Goal: Navigation & Orientation: Find specific page/section

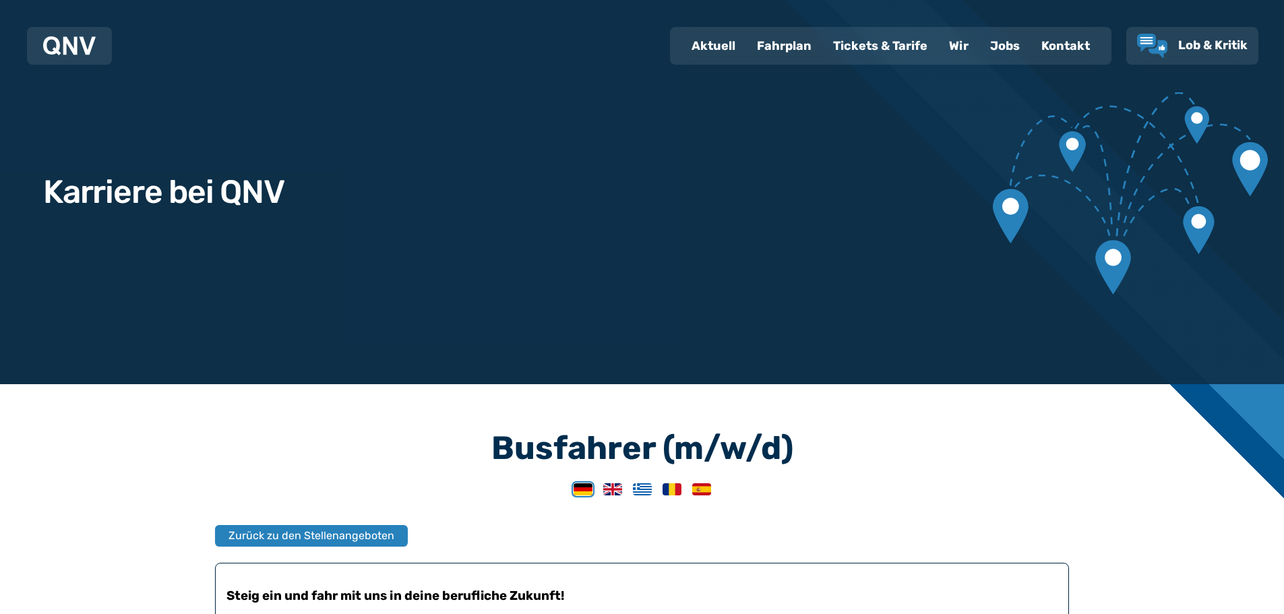
click at [780, 49] on div "Fahrplan" at bounding box center [784, 45] width 76 height 35
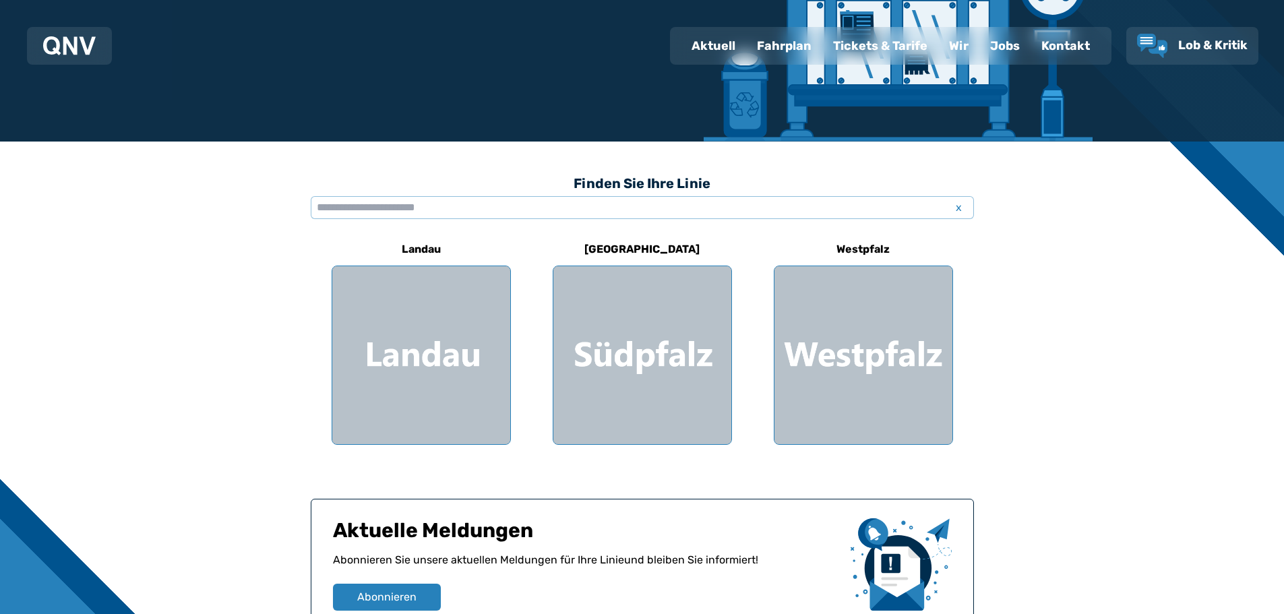
scroll to position [337, 0]
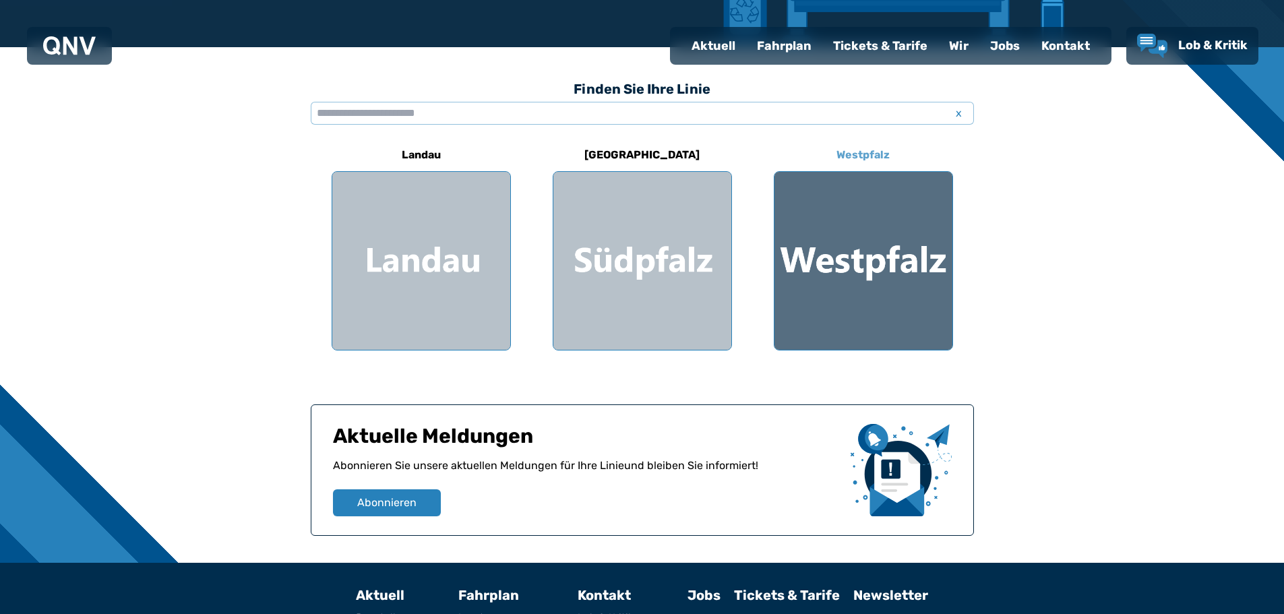
click at [864, 220] on div at bounding box center [863, 261] width 178 height 178
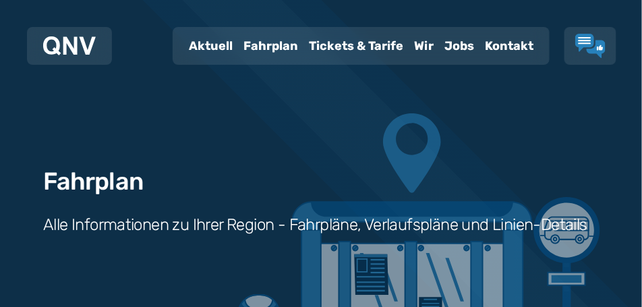
click at [263, 44] on div "Fahrplan" at bounding box center [270, 45] width 65 height 35
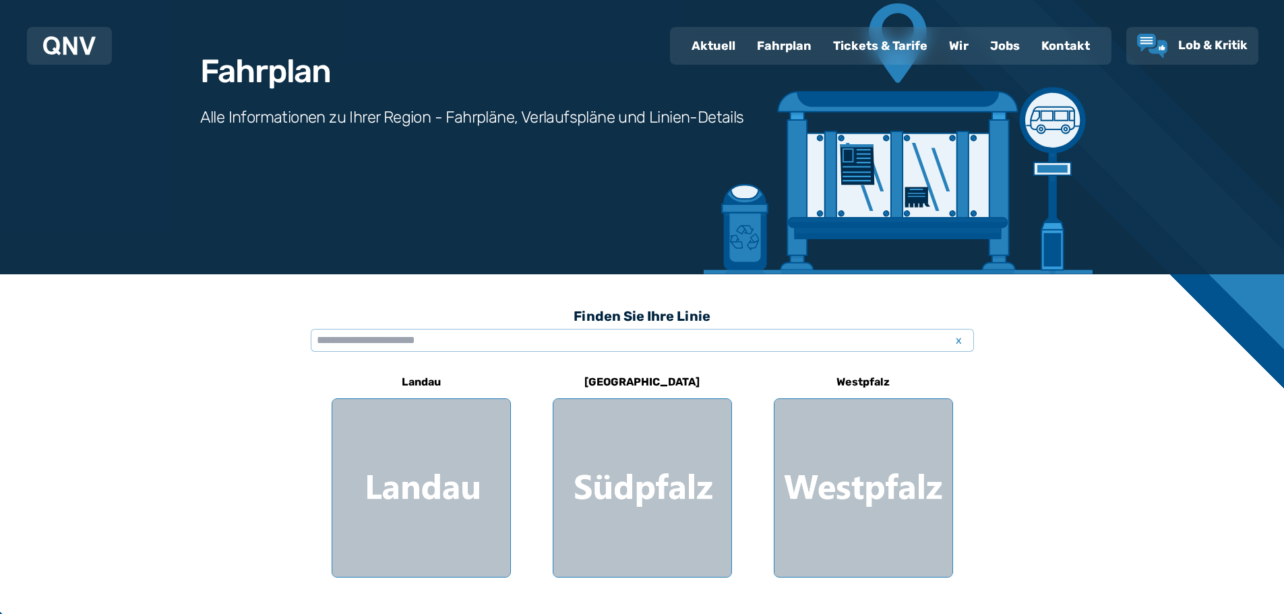
scroll to position [202, 0]
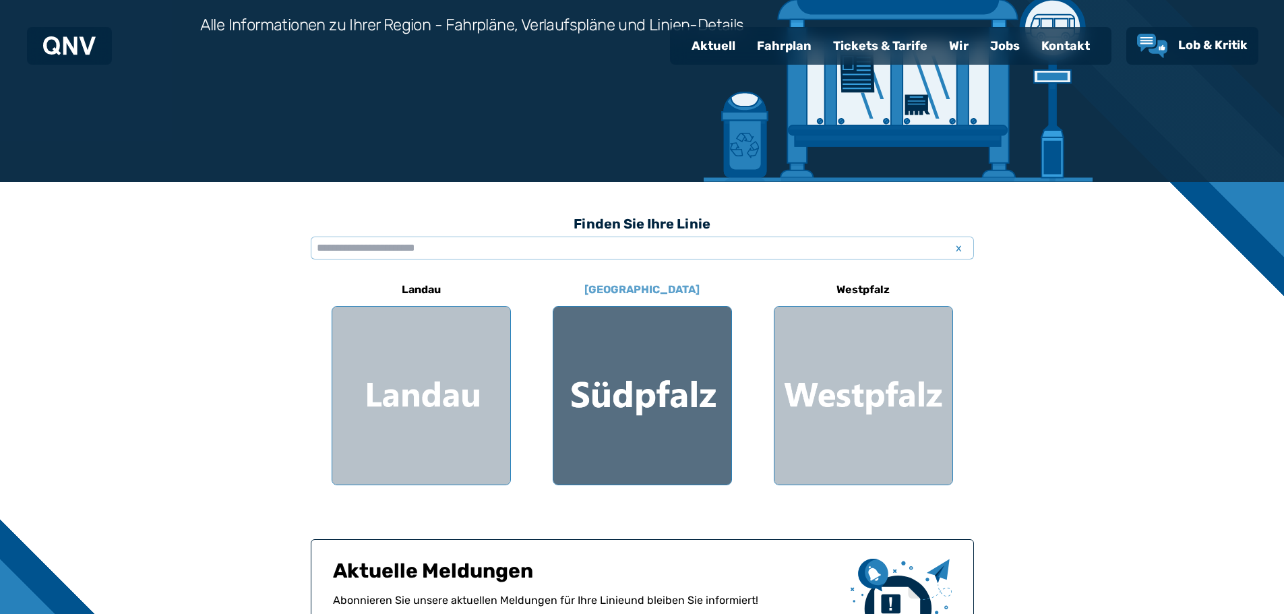
click at [662, 399] on div at bounding box center [642, 396] width 178 height 178
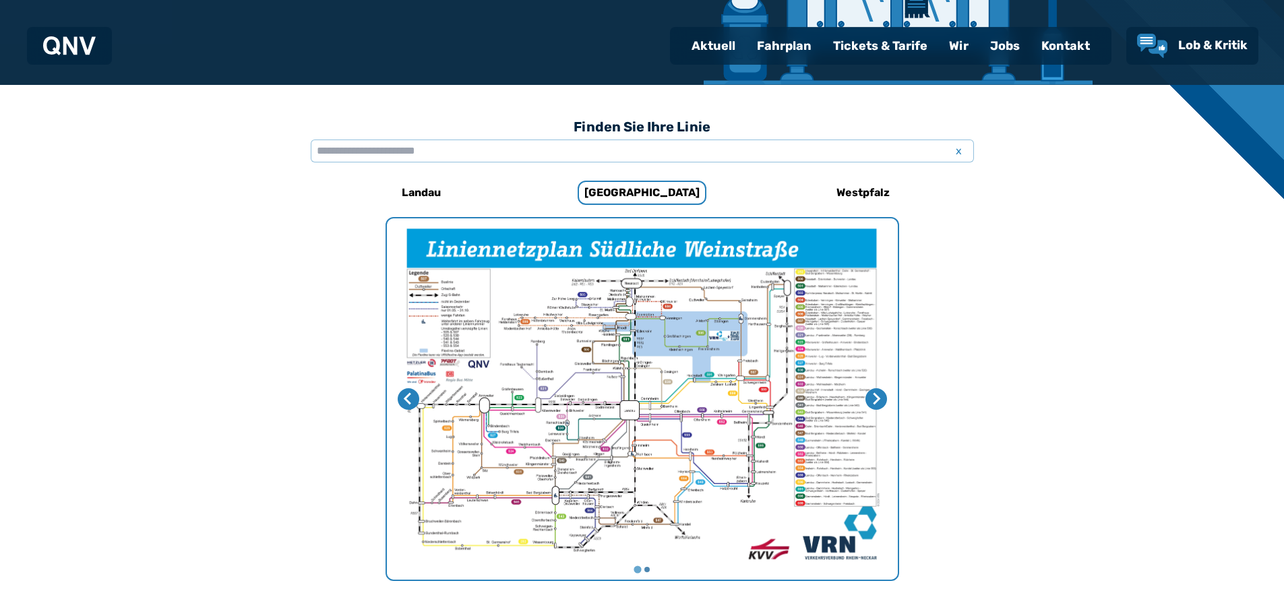
scroll to position [146, 0]
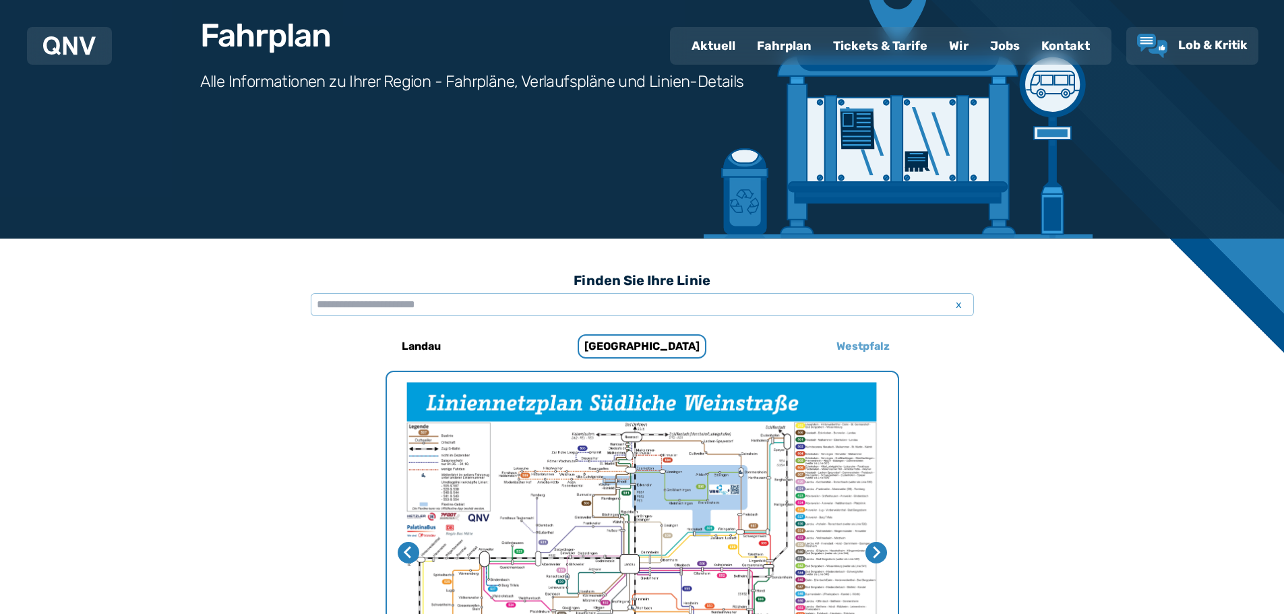
click at [863, 342] on h6 "Westpfalz" at bounding box center [863, 347] width 64 height 22
